Goal: Information Seeking & Learning: Learn about a topic

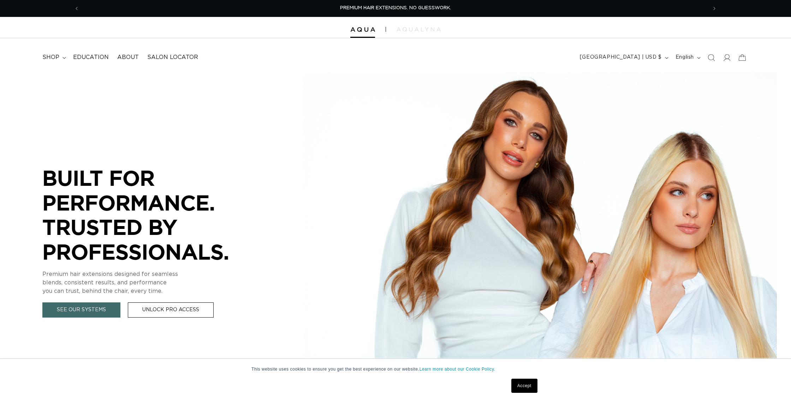
scroll to position [7, 0]
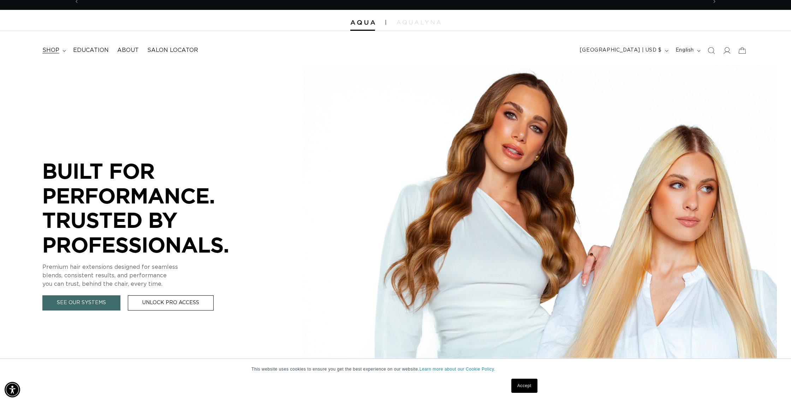
click at [57, 50] on span "shop" at bounding box center [50, 50] width 17 height 7
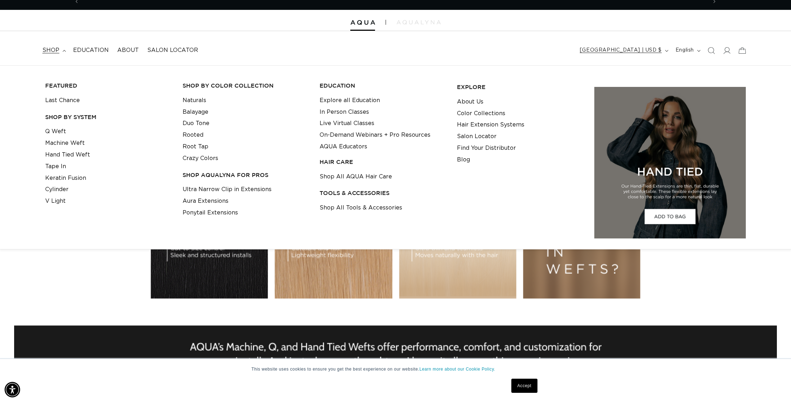
scroll to position [0, 0]
click at [709, 50] on icon "Search" at bounding box center [710, 50] width 7 height 7
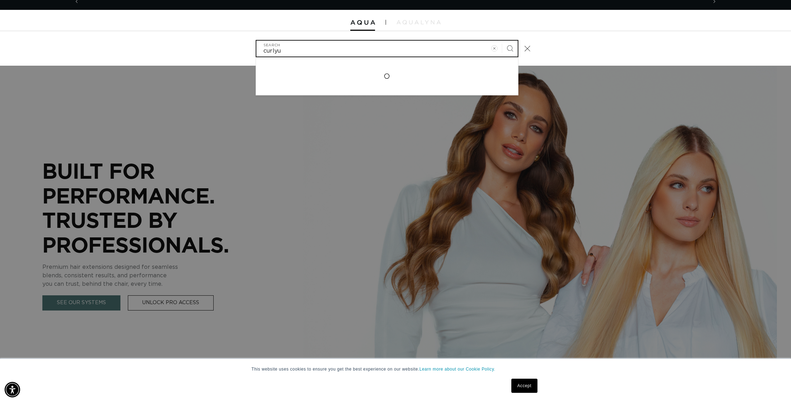
scroll to position [0, 628]
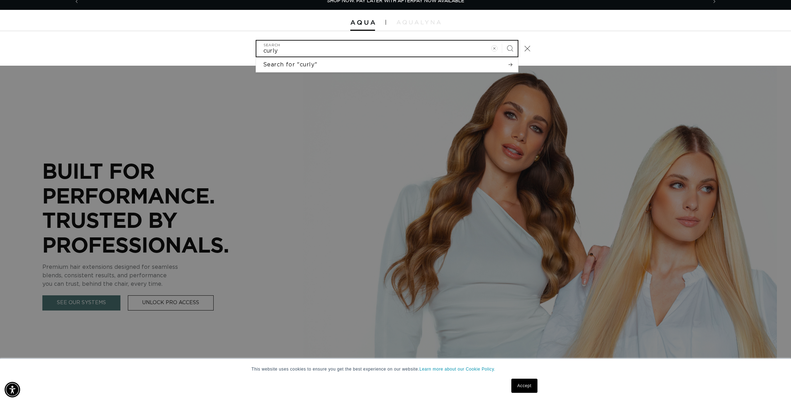
type input "curly"
click at [502, 41] on button "Search" at bounding box center [510, 49] width 16 height 16
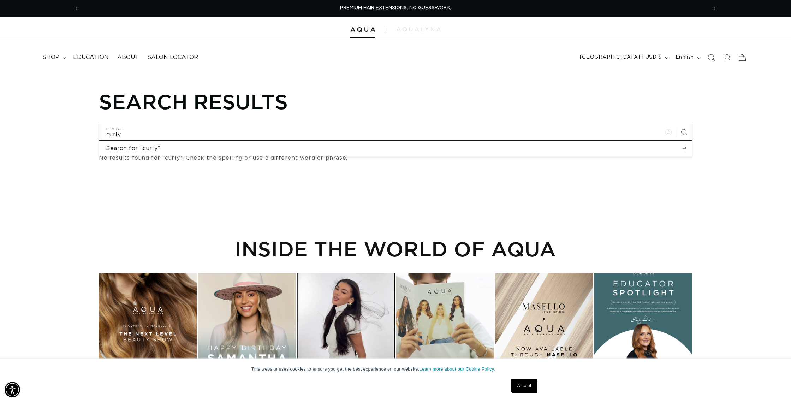
drag, startPoint x: 156, startPoint y: 132, endPoint x: 86, endPoint y: 128, distance: 69.3
click at [87, 128] on div "Search results curly Search Search for "curly" No results found for "curly". Ch…" at bounding box center [395, 126] width 678 height 74
type input "b"
type input "bo"
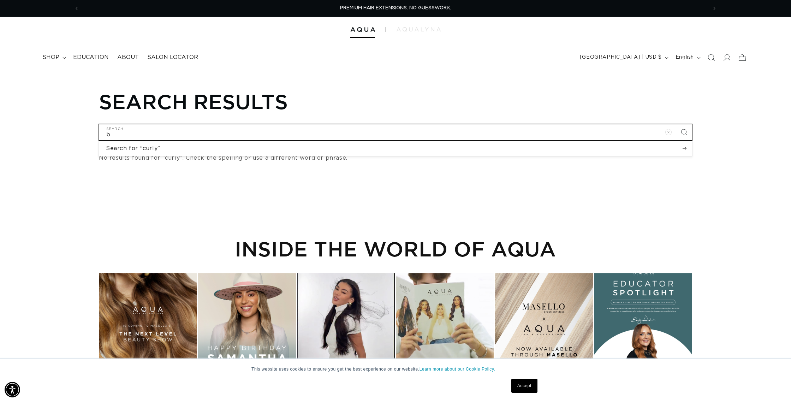
type input "bo"
type input "bod"
type input "body"
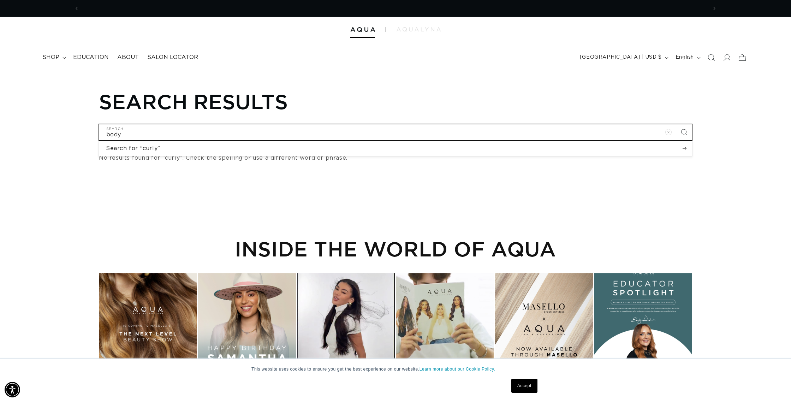
type input "body"
type input "body w"
type input "body wa"
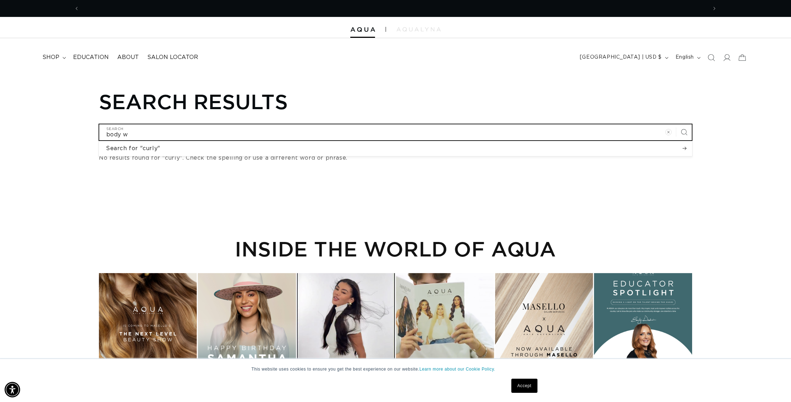
type input "body wa"
type input "body wav"
type input "body wave"
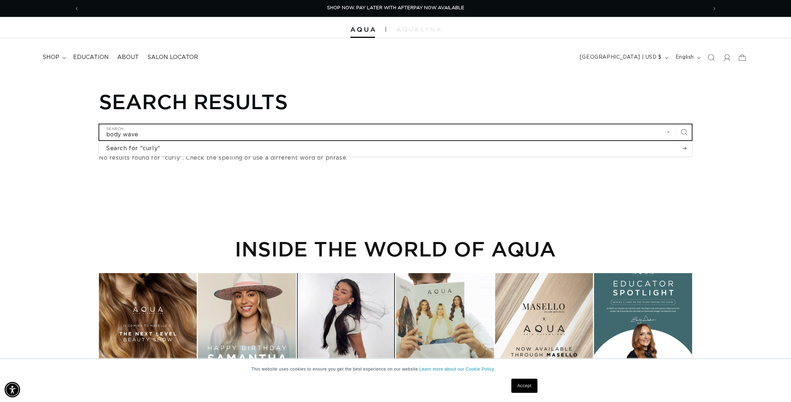
type input "body wave"
click button "Search for "curly"" at bounding box center [395, 148] width 593 height 15
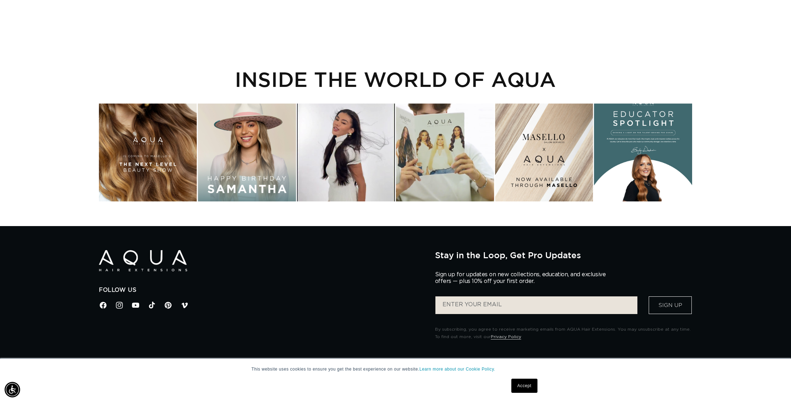
scroll to position [0, 628]
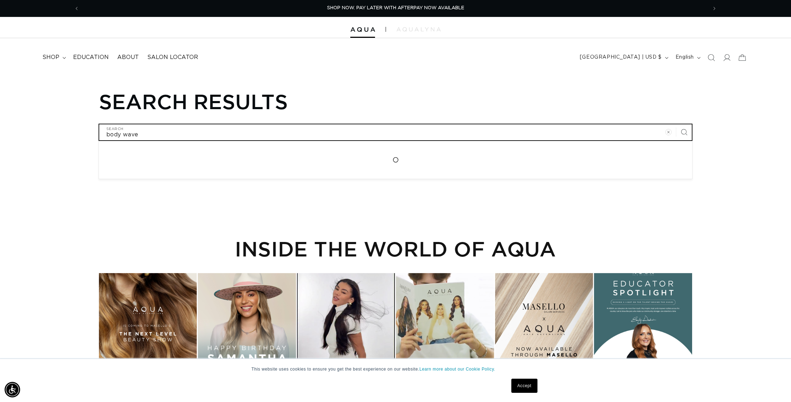
drag, startPoint x: 147, startPoint y: 138, endPoint x: 67, endPoint y: 134, distance: 79.5
click at [67, 134] on div "Search results body wave Search Loading... No results found for "body wave". Ch…" at bounding box center [395, 126] width 678 height 74
type input "t"
type input "te"
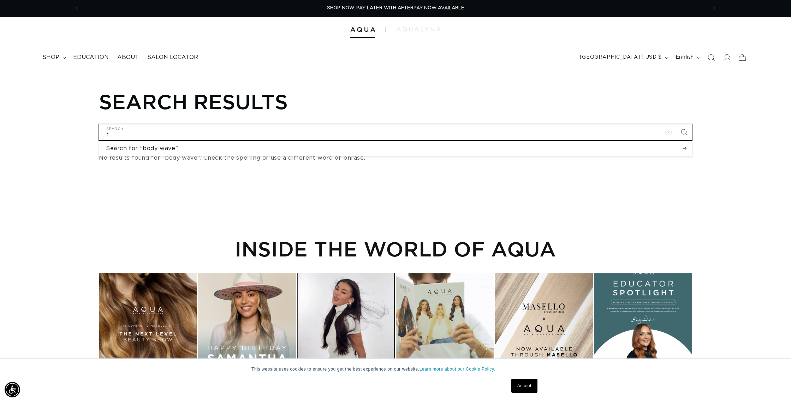
type input "te"
type input "tex"
type input "text"
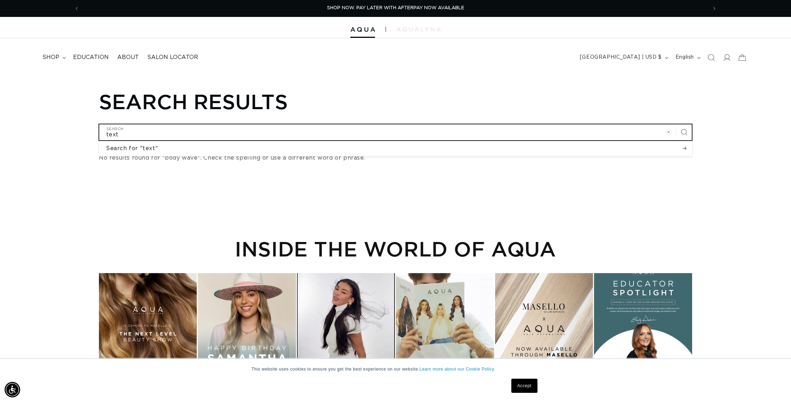
type input "textu"
type input "textur"
type input "texture"
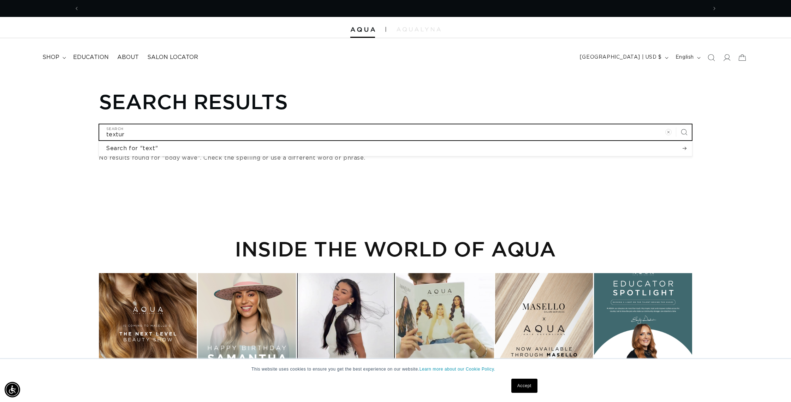
type input "texture"
type input "textured"
click at [99, 141] on button "Search for "text"" at bounding box center [395, 148] width 593 height 15
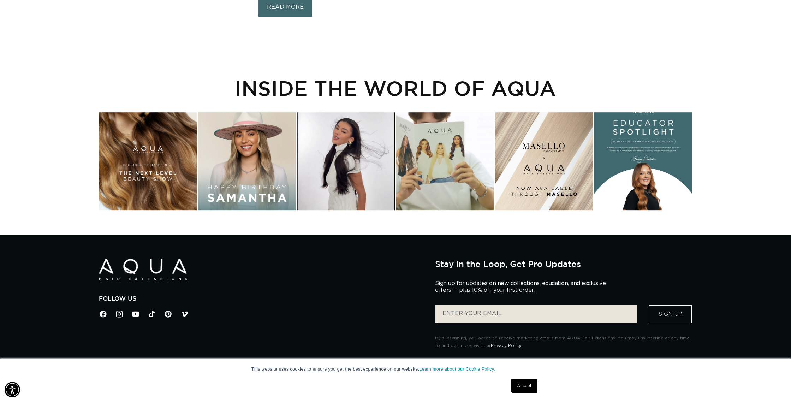
scroll to position [0, 1255]
